Goal: Use online tool/utility: Utilize a website feature to perform a specific function

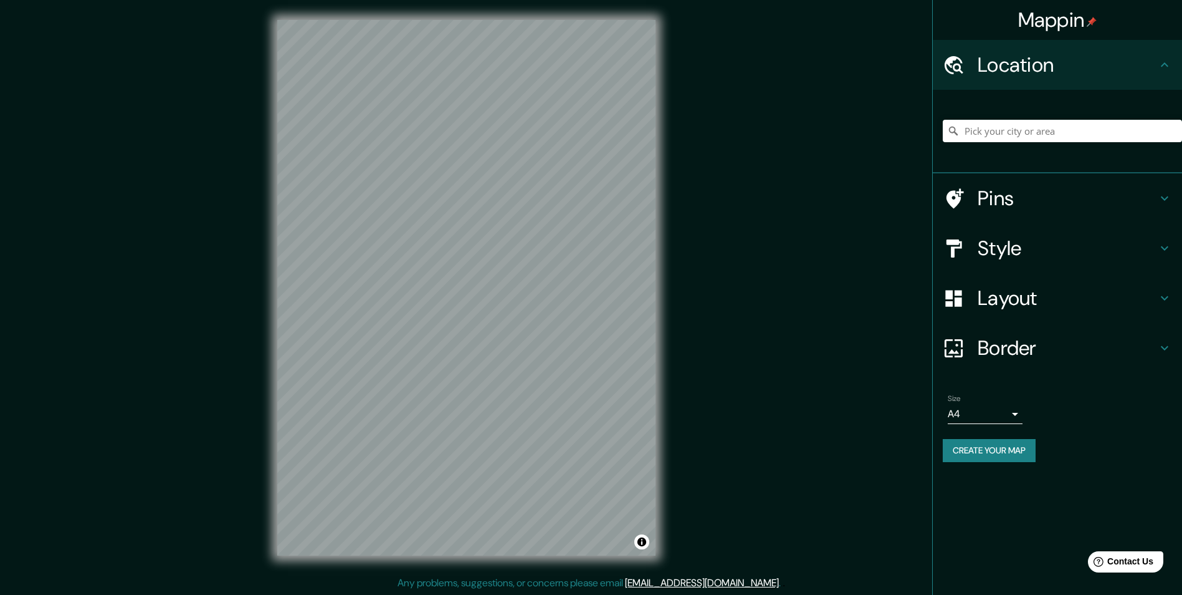
click at [1082, 244] on h4 "Style" at bounding box center [1067, 248] width 179 height 25
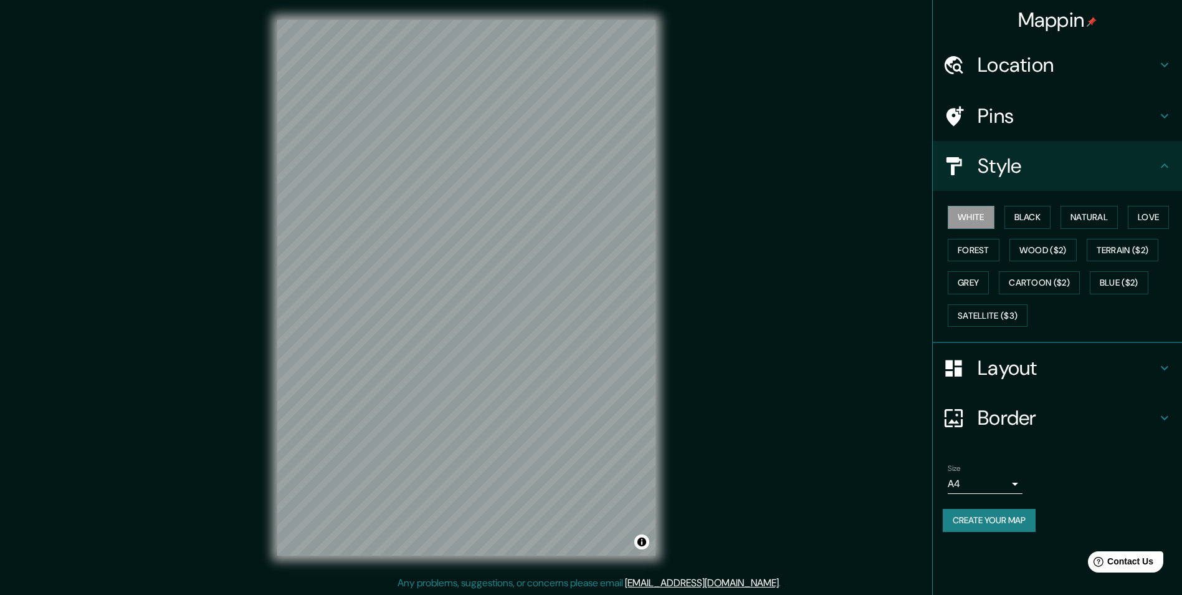
click at [1053, 357] on h4 "Layout" at bounding box center [1067, 367] width 179 height 25
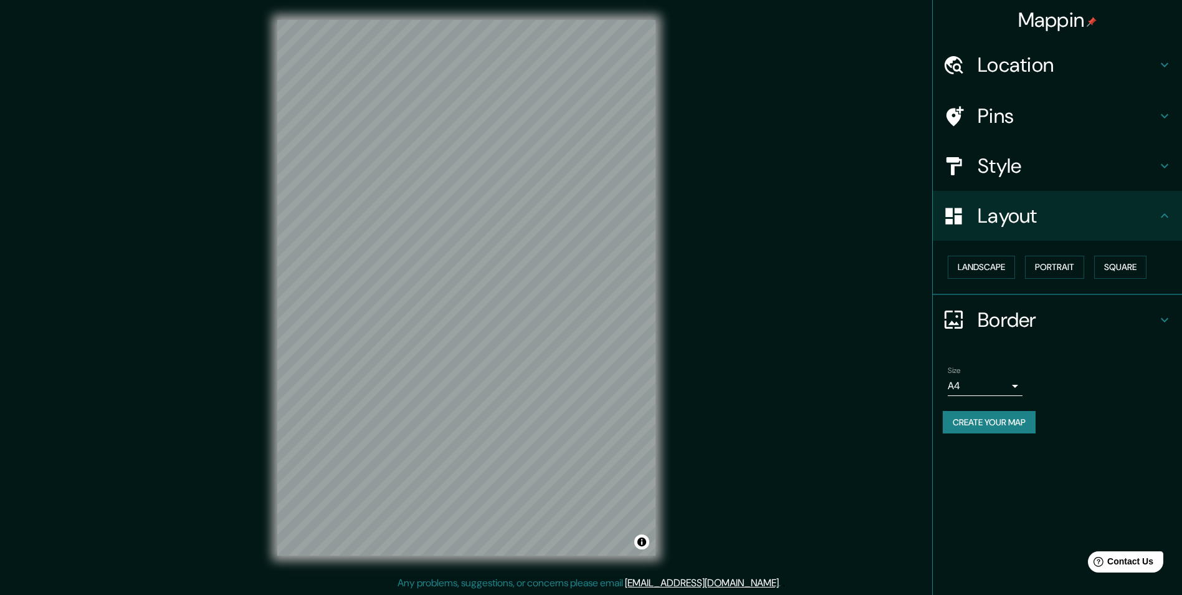
click at [1015, 377] on body "Mappin Location Pins Style Layout Landscape Portrait Square Border Choose a bor…" at bounding box center [591, 297] width 1182 height 595
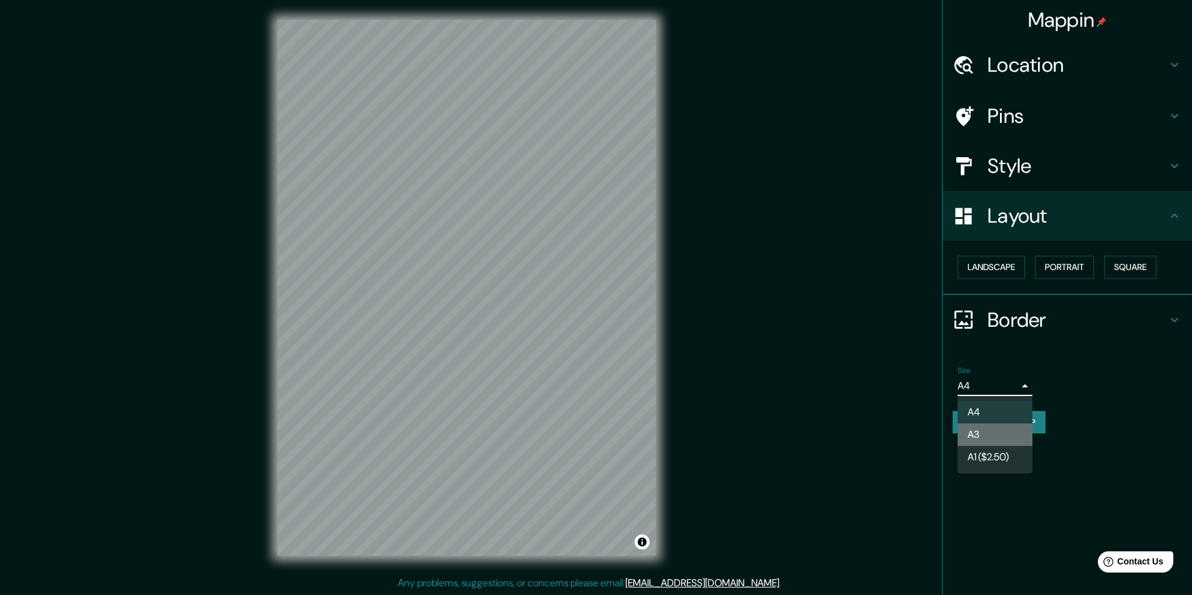
click at [1003, 426] on li "A3" at bounding box center [994, 434] width 75 height 22
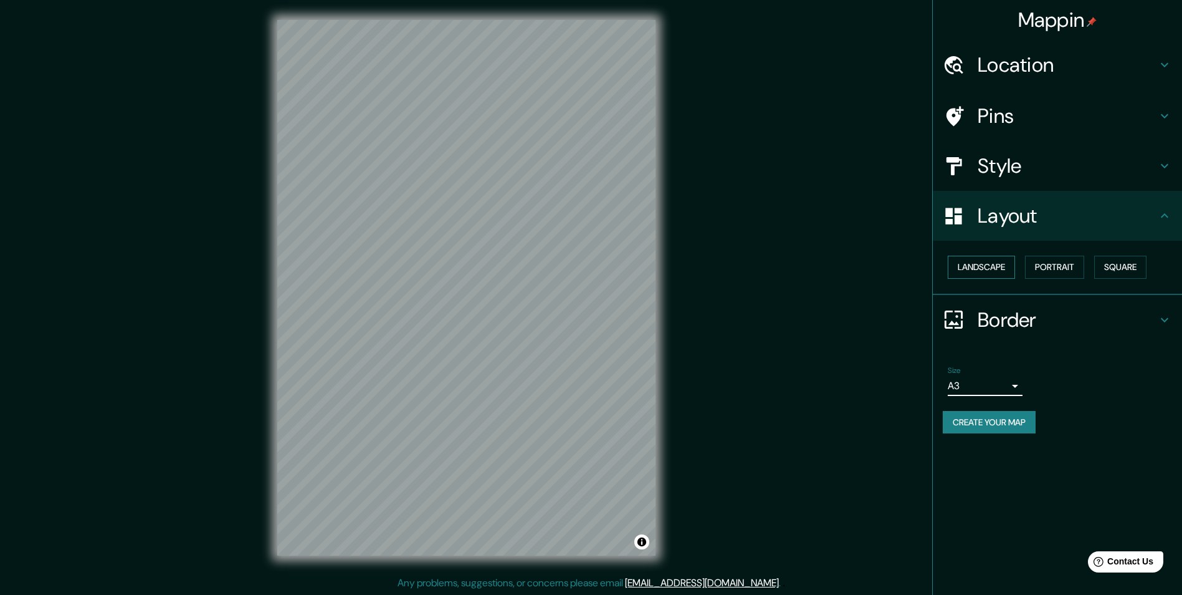
click at [990, 270] on button "Landscape" at bounding box center [981, 267] width 67 height 23
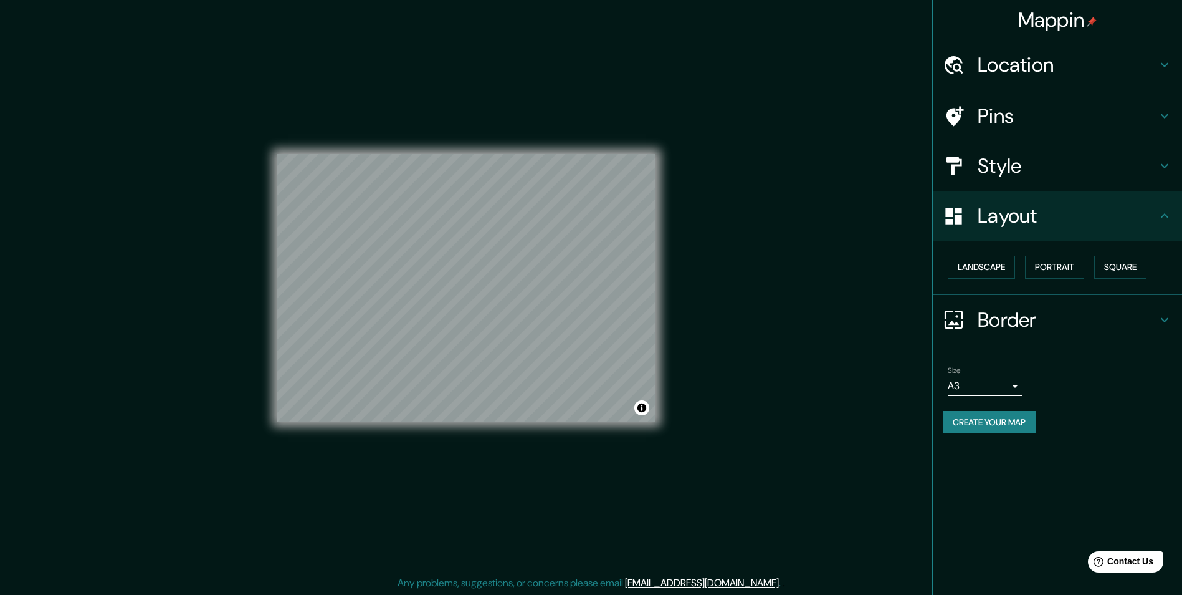
click at [1054, 62] on h4 "Location" at bounding box center [1067, 64] width 179 height 25
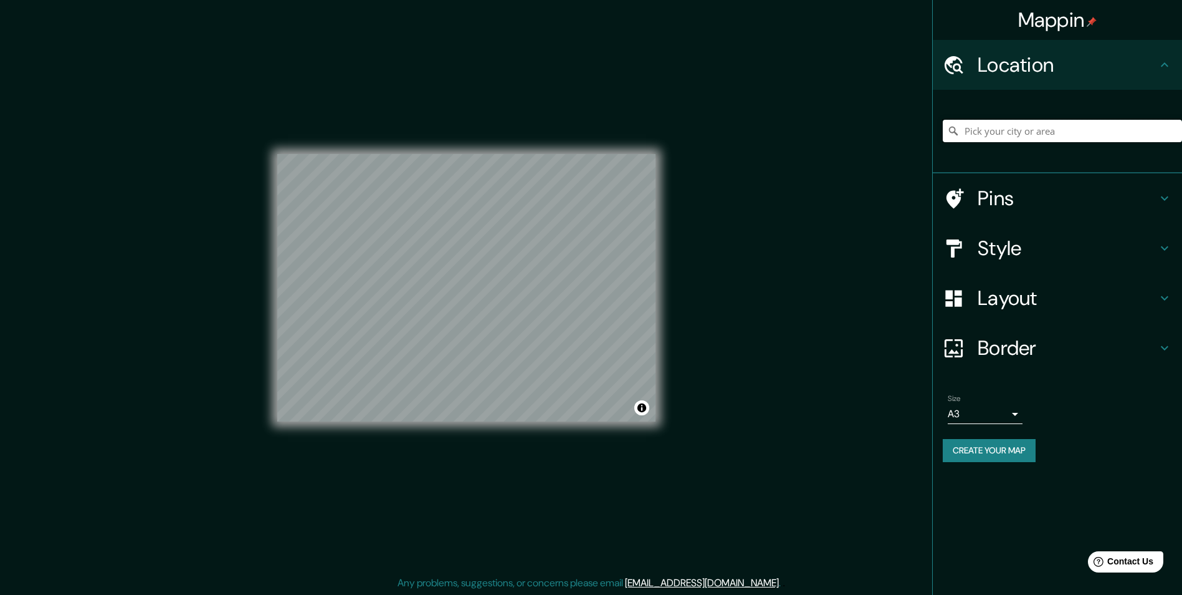
click at [1044, 137] on input "Pick your city or area" at bounding box center [1062, 131] width 239 height 22
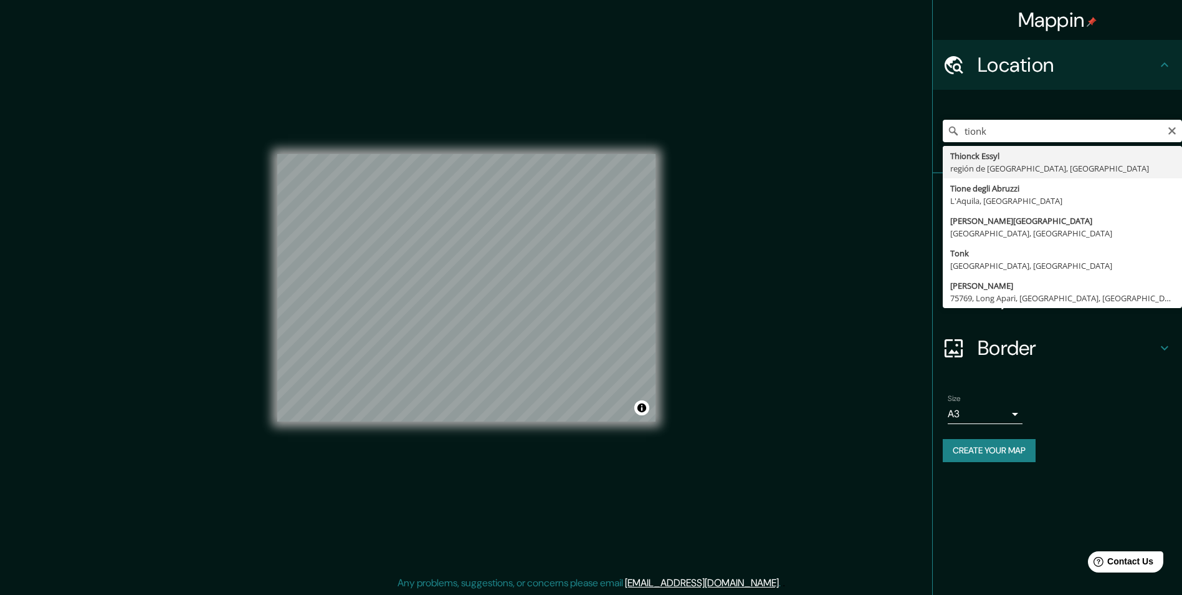
type input "Thionck Essyl, región de [GEOGRAPHIC_DATA], [GEOGRAPHIC_DATA]"
